Goal: Task Accomplishment & Management: Manage account settings

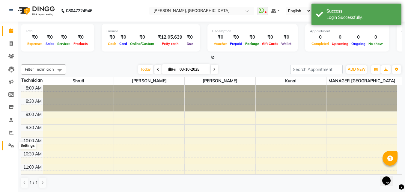
click at [13, 142] on span at bounding box center [11, 145] width 10 height 7
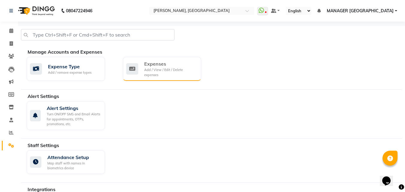
click at [149, 72] on div "Add / View / Edit / Delete expenses" at bounding box center [170, 72] width 52 height 10
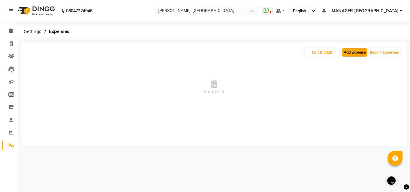
click at [346, 54] on button "Add Expense" at bounding box center [354, 52] width 25 height 8
select select "1"
select select "1927"
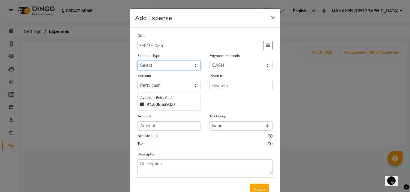
click at [173, 70] on select "Select acetone Advance Salary bank deposite Battery cell BBMP Beauty products B…" at bounding box center [168, 65] width 63 height 9
select select "19733"
click at [137, 61] on select "Select acetone Advance Salary bank deposite Battery cell BBMP Beauty products B…" at bounding box center [168, 65] width 63 height 9
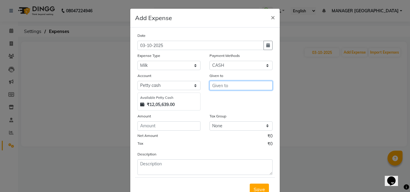
click at [221, 86] on input "text" at bounding box center [240, 85] width 63 height 9
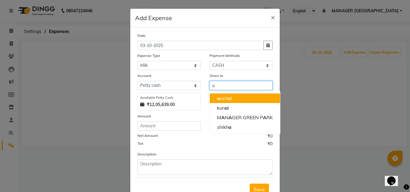
click at [223, 99] on ngb-highlight "a nch a l" at bounding box center [224, 98] width 15 height 6
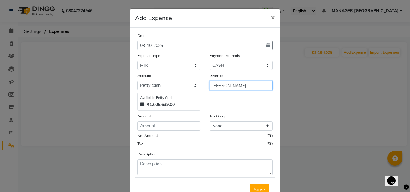
type input "[PERSON_NAME]"
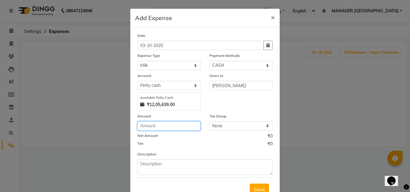
click at [170, 128] on input "number" at bounding box center [168, 125] width 63 height 9
type input "100"
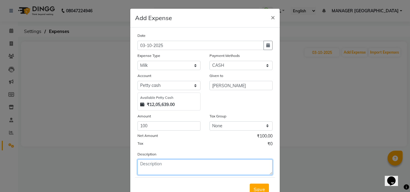
click at [162, 161] on textarea at bounding box center [204, 168] width 135 height 16
type textarea "coffee"
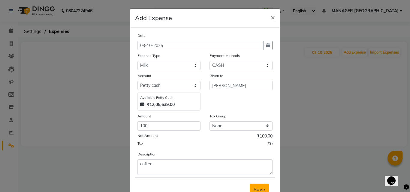
click at [257, 186] on button "Save" at bounding box center [259, 189] width 19 height 11
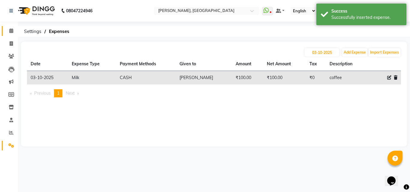
click at [11, 35] on link "Calendar" at bounding box center [9, 31] width 14 height 10
